Goal: Task Accomplishment & Management: Manage account settings

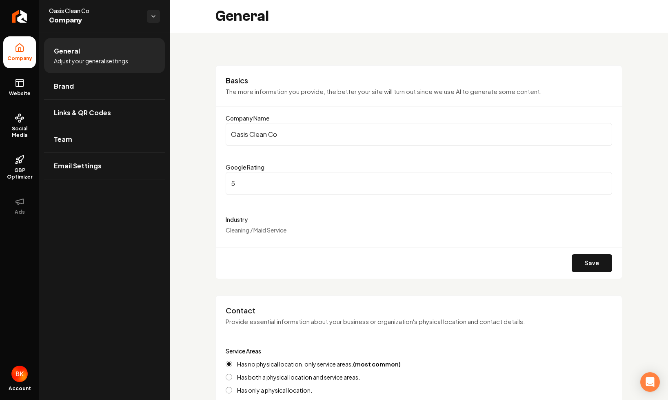
click at [25, 378] on img "Open user button" at bounding box center [19, 373] width 16 height 16
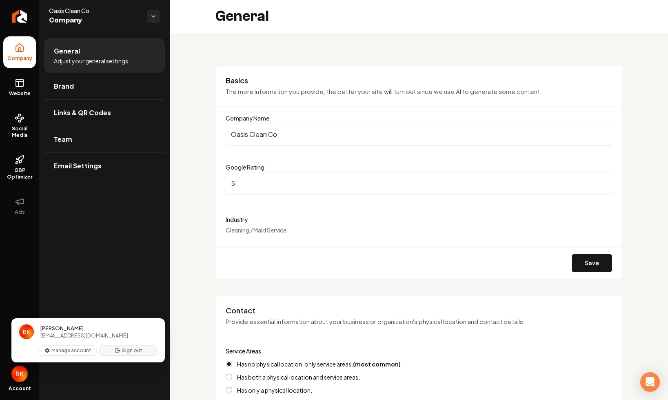
click at [135, 350] on button "Sign out" at bounding box center [129, 350] width 58 height 10
